Goal: Complete application form

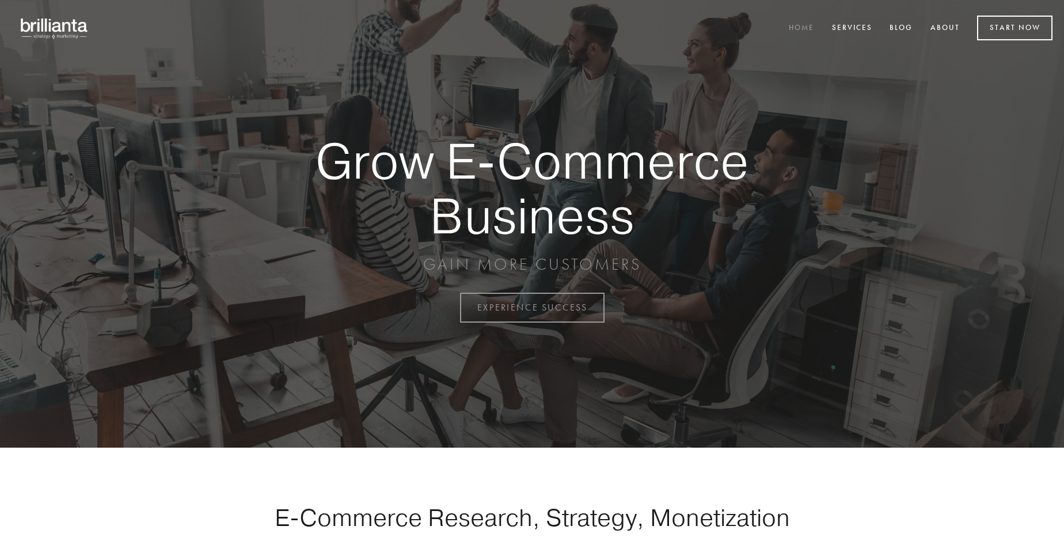
scroll to position [3018, 0]
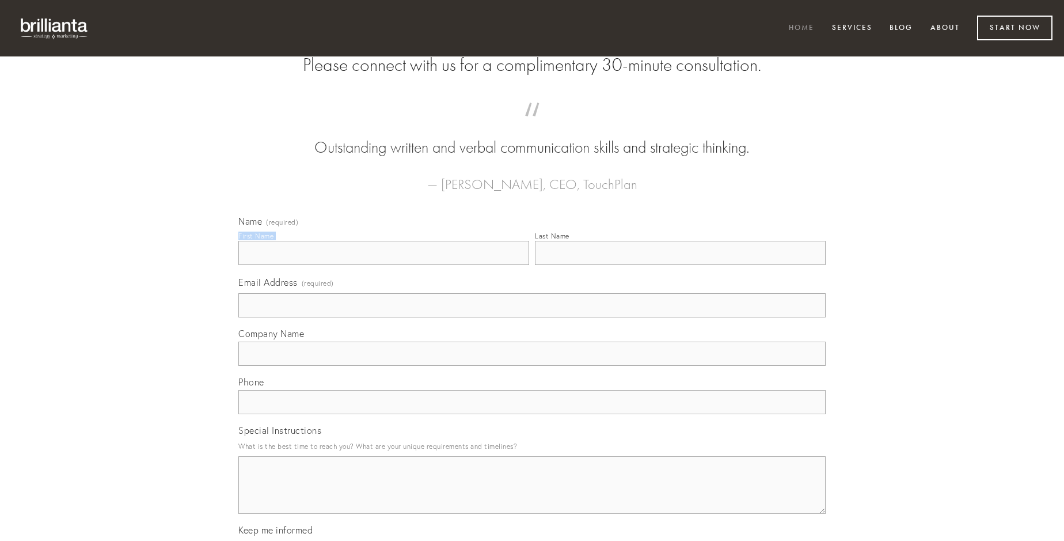
type input "[PERSON_NAME]"
click at [680, 265] on input "Last Name" at bounding box center [680, 253] width 291 height 24
type input "[PERSON_NAME]"
click at [532, 317] on input "Email Address (required)" at bounding box center [531, 305] width 587 height 24
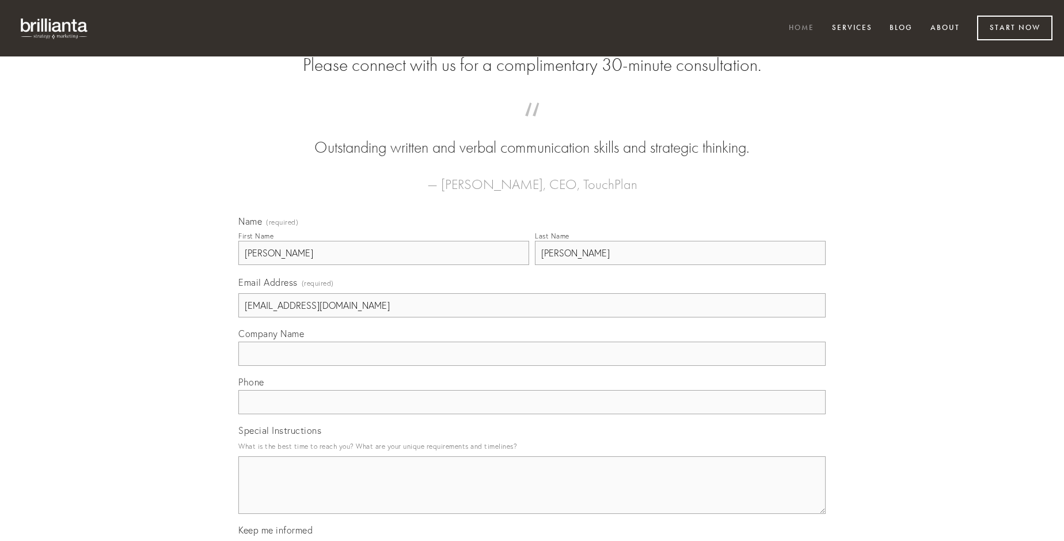
type input "[EMAIL_ADDRESS][DOMAIN_NAME]"
click at [532, 366] on input "Company Name" at bounding box center [531, 353] width 587 height 24
type input "laborum"
click at [532, 414] on input "text" at bounding box center [531, 402] width 587 height 24
click at [532, 495] on textarea "Special Instructions" at bounding box center [531, 485] width 587 height 58
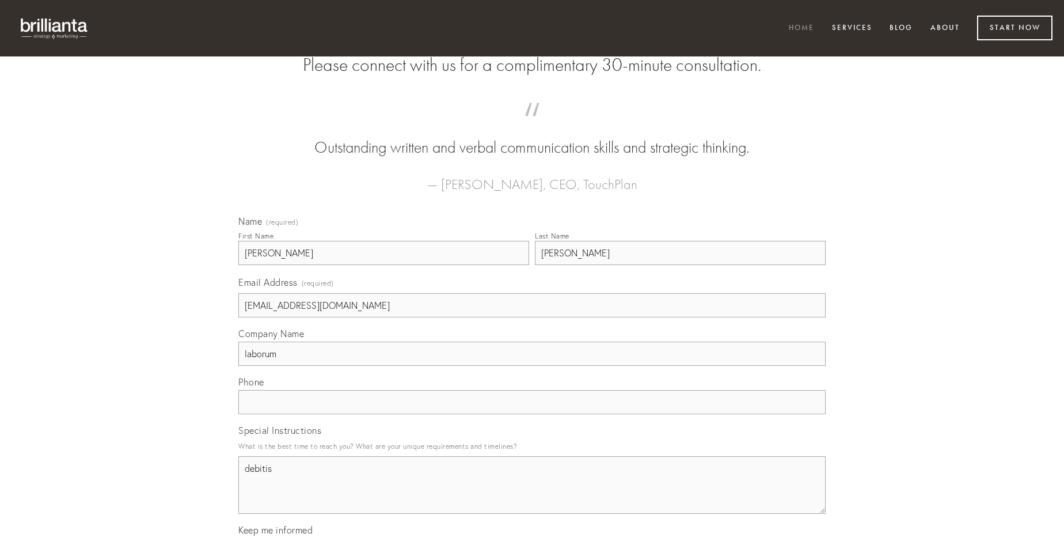
type textarea "debitis"
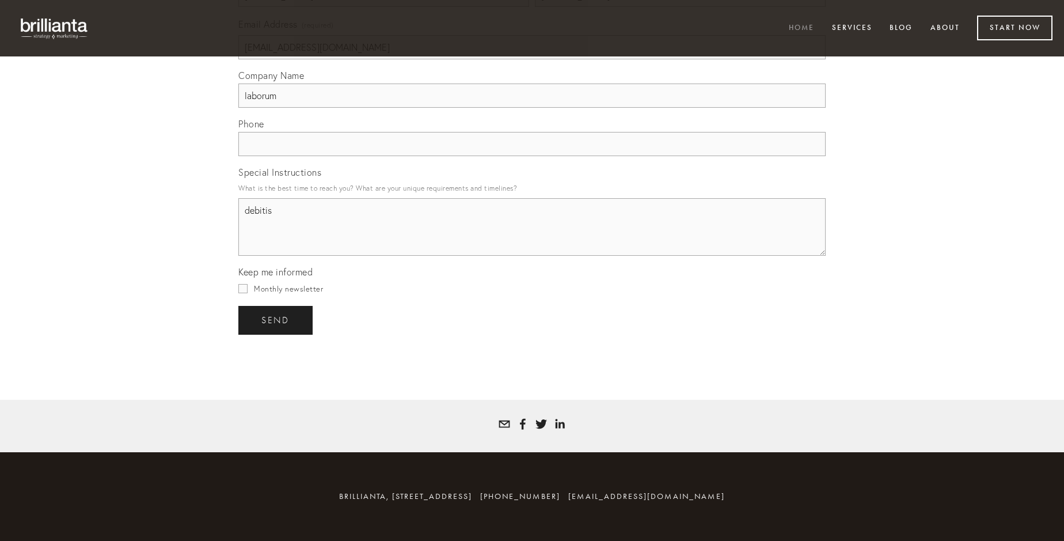
click at [276, 320] on span "send" at bounding box center [275, 320] width 28 height 10
